Goal: Communication & Community: Ask a question

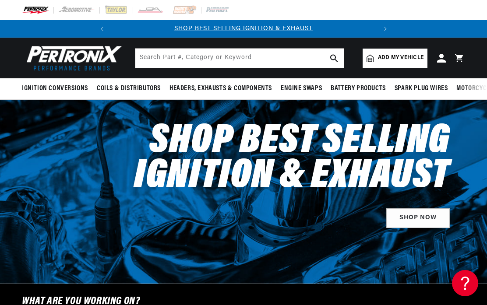
click at [466, 282] on icon at bounding box center [465, 284] width 13 height 66
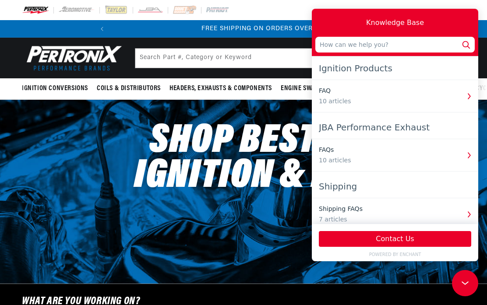
scroll to position [0, 265]
click at [11, 26] on slideshow-component "SHOP BEST SELLING IGNITION & EXHAUST FREE SHIPPING ON ORDERS OVER $109" at bounding box center [243, 29] width 487 height 18
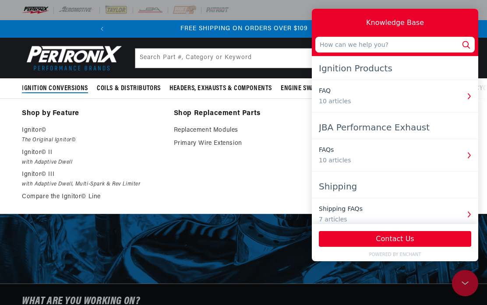
click at [327, 47] on input "text" at bounding box center [394, 45] width 159 height 16
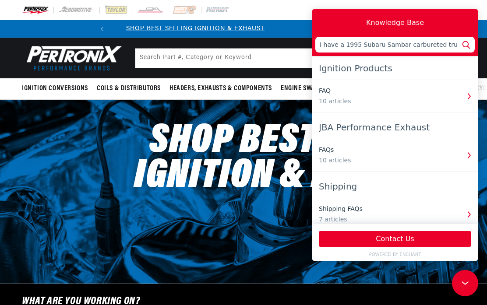
scroll to position [0, 0]
type input "I have a 1995 Subaru Sambar carbureted truck with a distributor that has a faul…"
click at [399, 240] on button "Contact Us" at bounding box center [395, 239] width 152 height 16
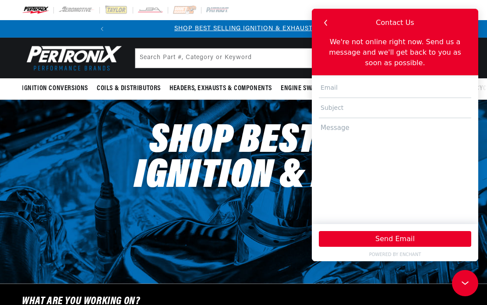
click at [343, 82] on input "text" at bounding box center [395, 88] width 152 height 20
type input "[EMAIL_ADDRESS][DOMAIN_NAME]"
click at [328, 103] on input "text" at bounding box center [395, 108] width 152 height 20
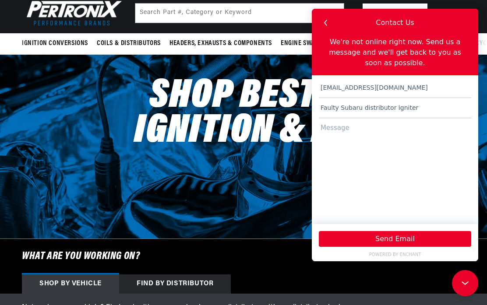
scroll to position [0, 265]
type input "Faulty Subaru distributor igniter"
click at [417, 235] on button "Send Email" at bounding box center [395, 239] width 152 height 16
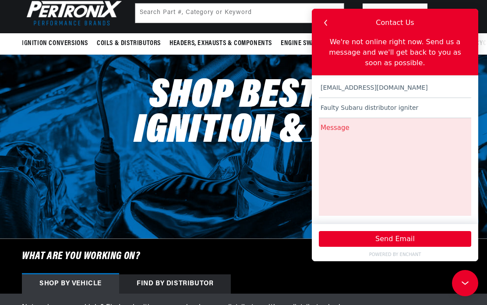
scroll to position [0, 0]
click at [328, 22] on icon "button" at bounding box center [325, 22] width 11 height 11
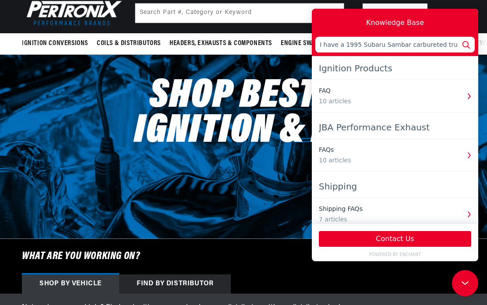
scroll to position [0, 265]
click at [386, 237] on button "Contact Us" at bounding box center [395, 239] width 152 height 16
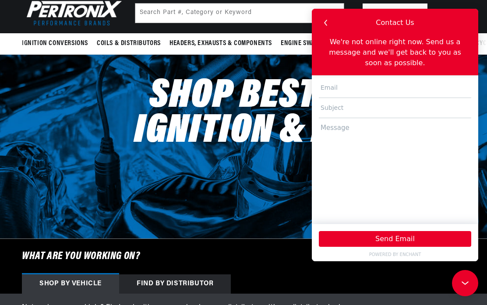
click at [339, 86] on input "text" at bounding box center [395, 88] width 152 height 20
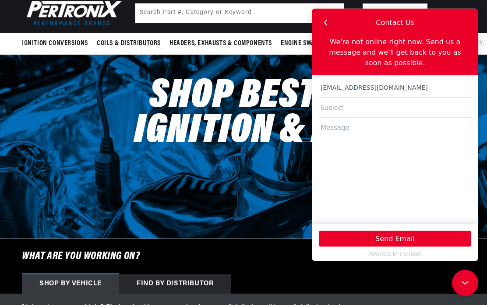
type input "[EMAIL_ADDRESS][DOMAIN_NAME]"
click at [328, 102] on input "text" at bounding box center [395, 108] width 152 height 20
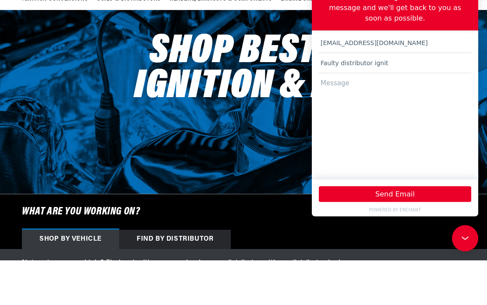
scroll to position [0, 0]
type input "Faulty distributor igniter"
click at [325, 79] on textarea at bounding box center [395, 123] width 152 height 98
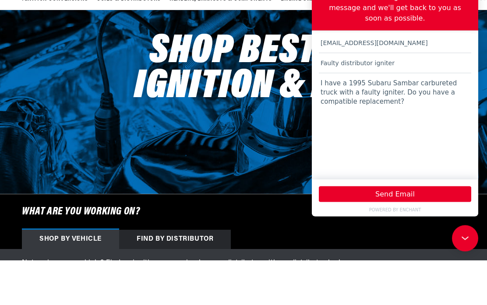
scroll to position [90, 0]
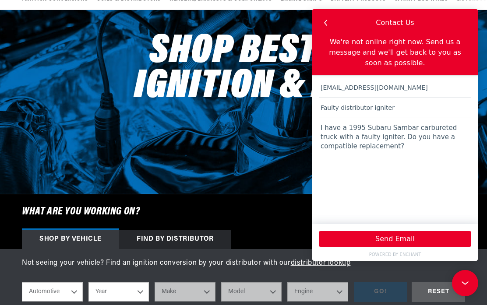
type textarea "I have a 1995 Subaru Sambar carbureted truck with a faulty igniter. Do you have…"
click at [391, 237] on button "Send Email" at bounding box center [395, 239] width 152 height 16
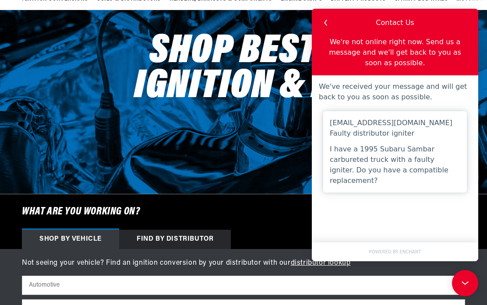
scroll to position [0, 0]
